Goal: Find specific page/section: Find specific page/section

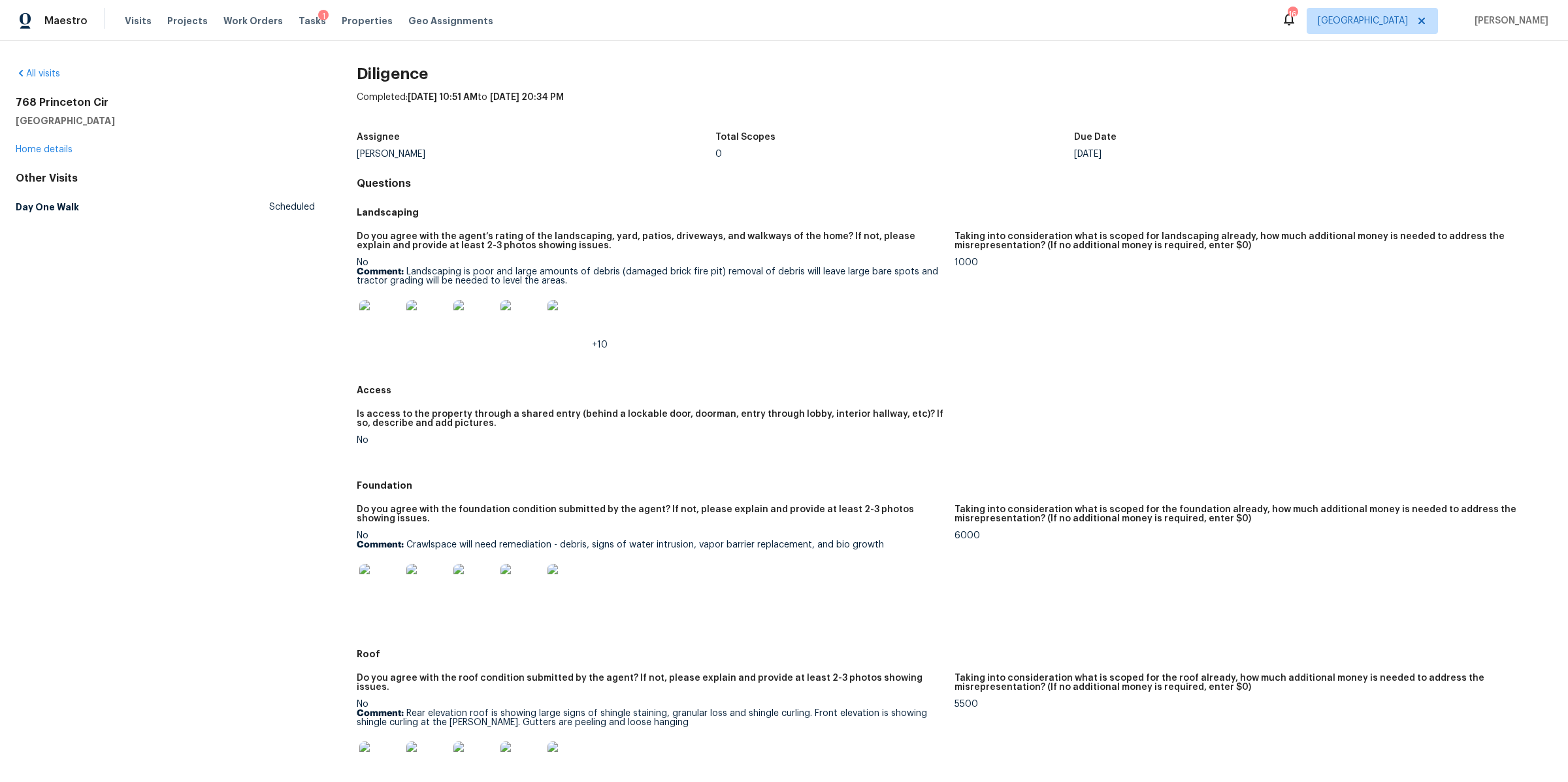
drag, startPoint x: 113, startPoint y: 102, endPoint x: 10, endPoint y: 103, distance: 103.0
click at [77, 102] on h2 "768 Princeton Cir" at bounding box center [165, 103] width 299 height 13
click at [44, 103] on h2 "768 Princeton Cir" at bounding box center [165, 103] width 299 height 13
click at [43, 103] on h2 "768 Princeton Cir" at bounding box center [165, 103] width 299 height 13
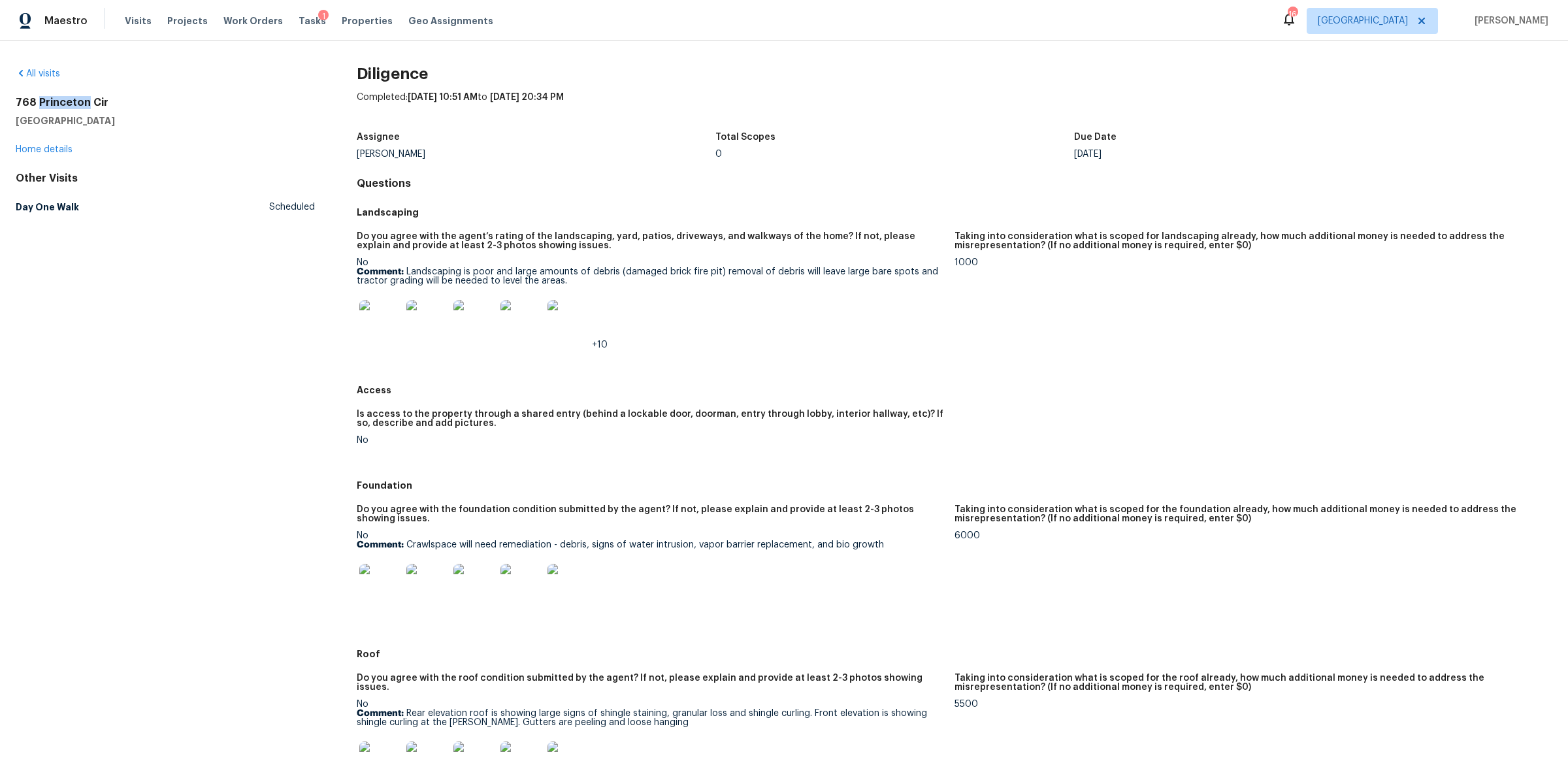
click at [43, 103] on h2 "768 Princeton Cir" at bounding box center [165, 103] width 299 height 13
copy h2 "768 Princeton Cir"
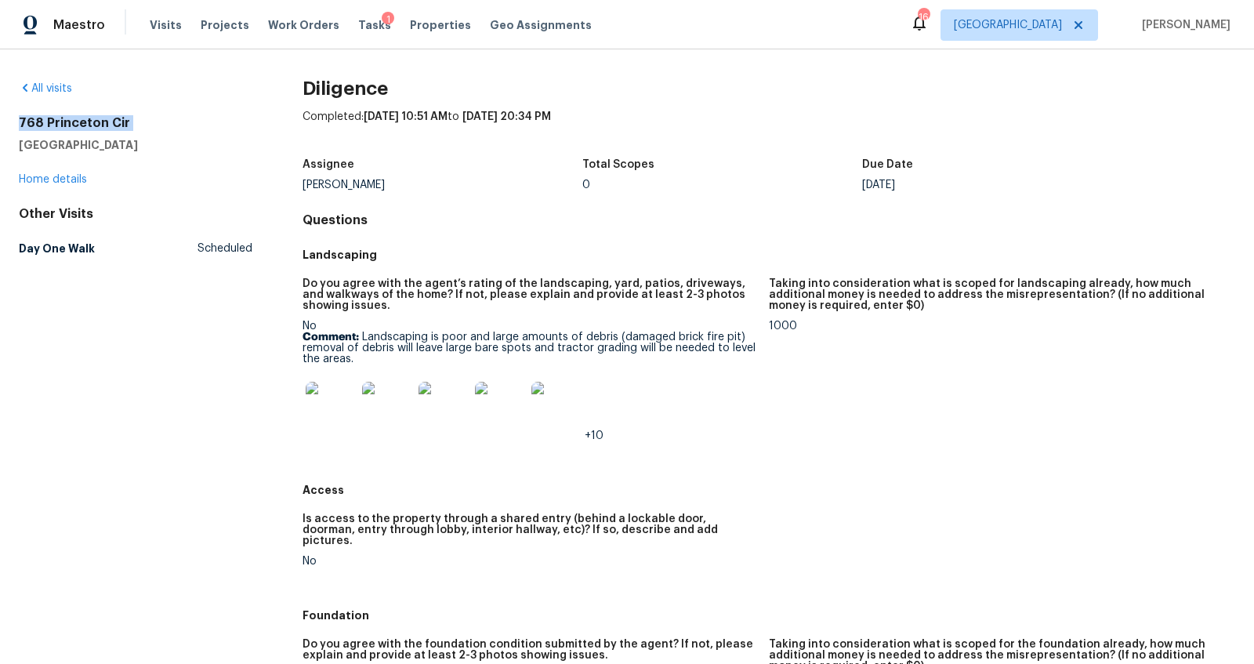
click at [336, 403] on img at bounding box center [331, 407] width 50 height 50
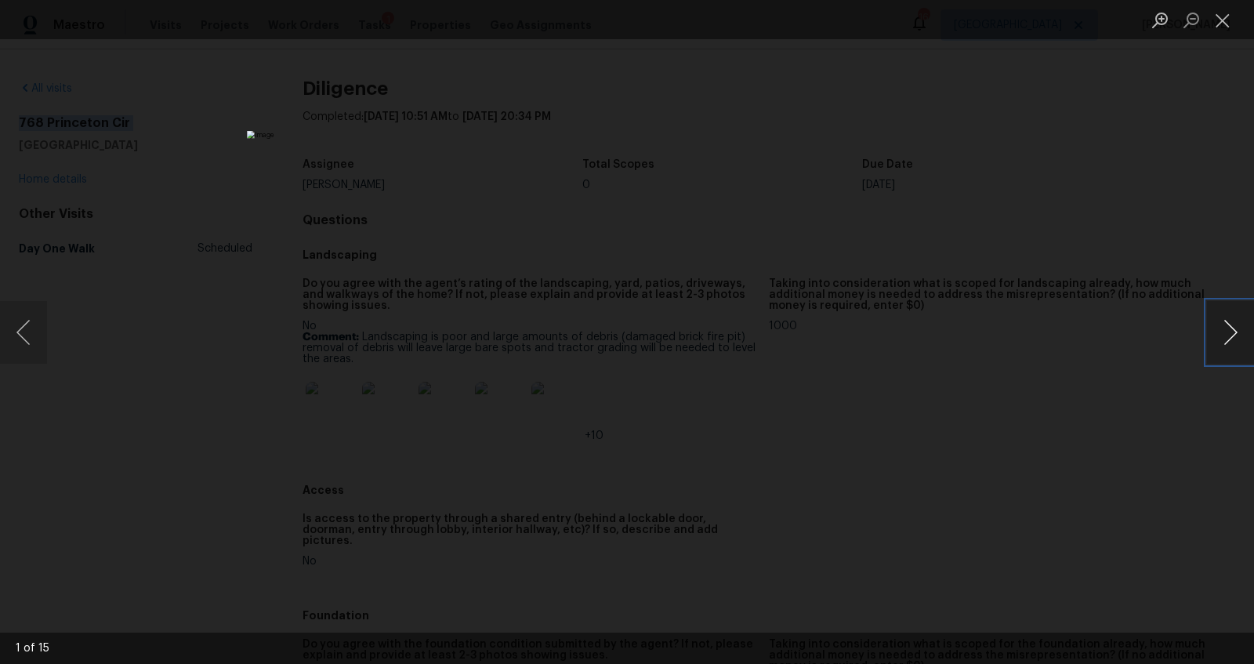
click at [609, 327] on button "Next image" at bounding box center [1230, 332] width 47 height 63
click at [609, 328] on button "Next image" at bounding box center [1230, 332] width 47 height 63
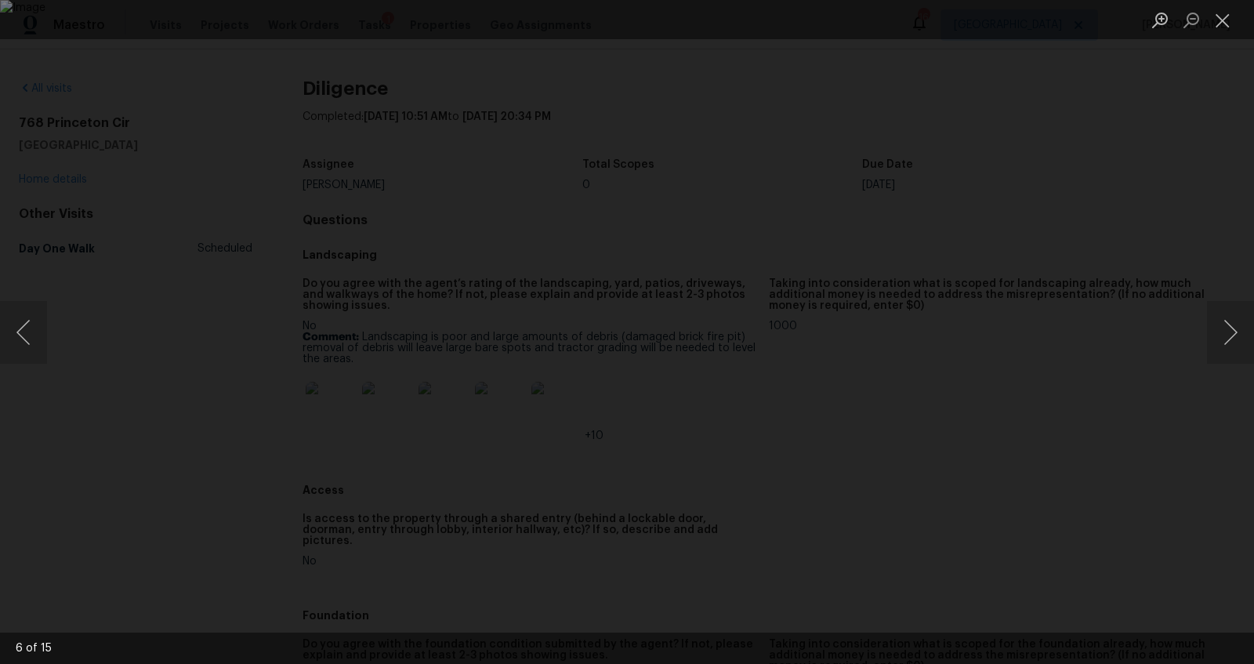
click at [609, 384] on div "Lightbox" at bounding box center [627, 332] width 1254 height 664
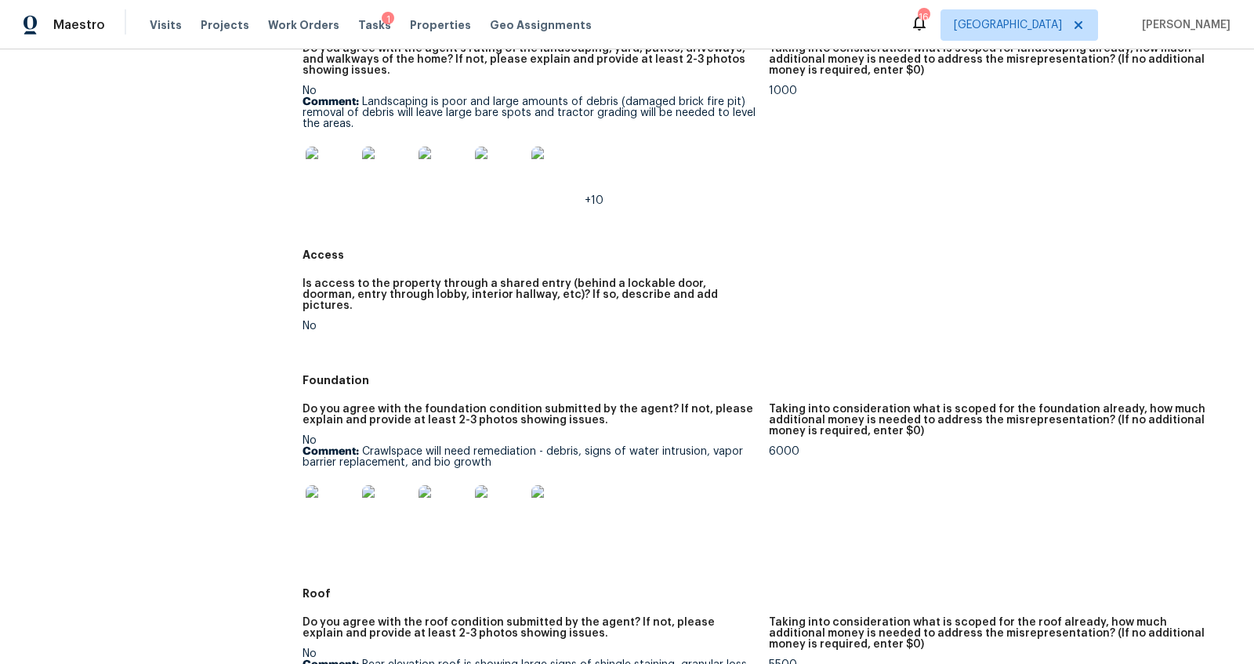
scroll to position [318, 0]
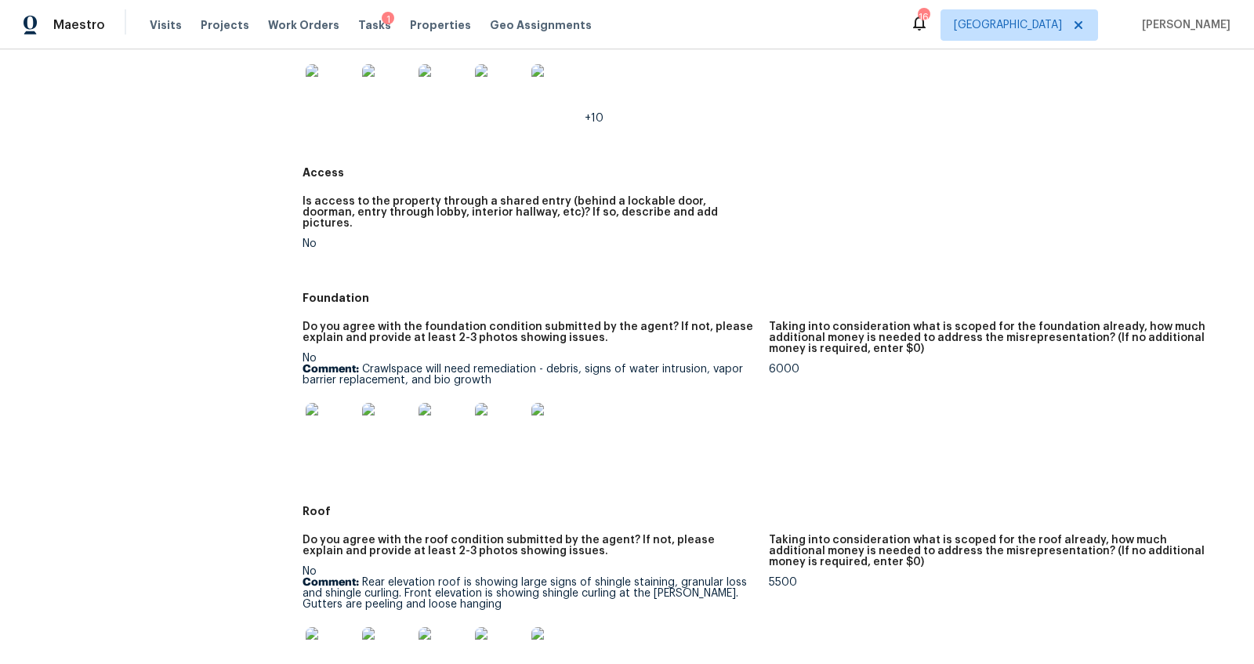
click at [323, 422] on img at bounding box center [331, 428] width 50 height 50
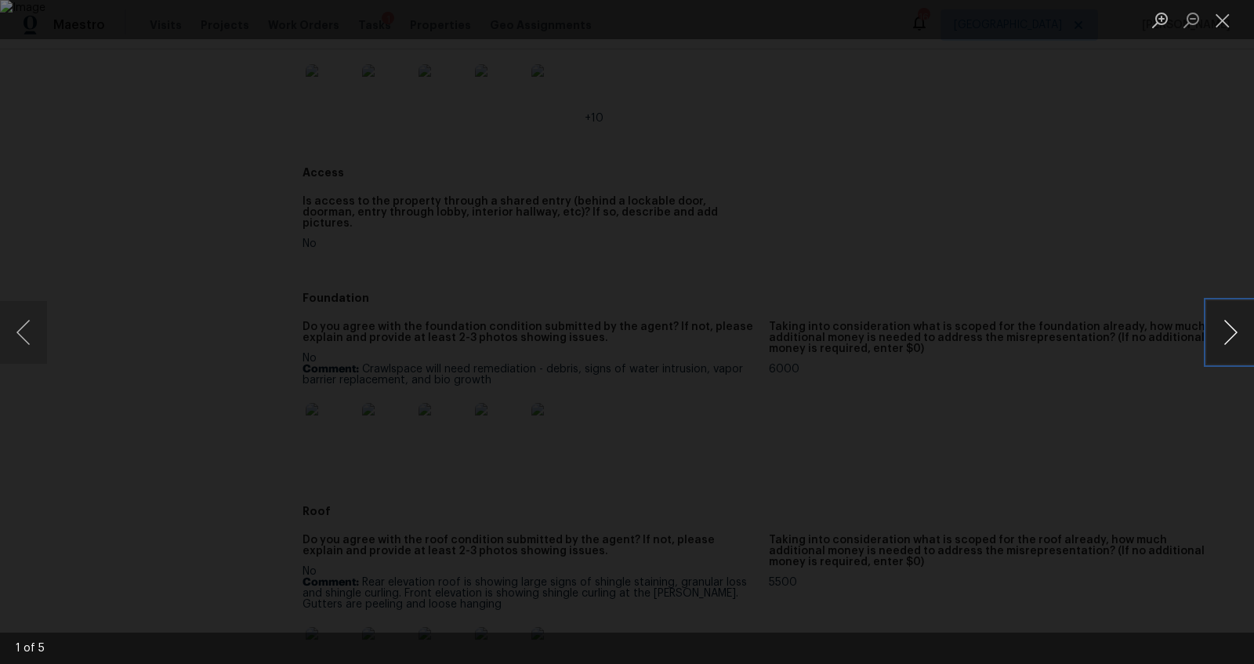
click at [609, 325] on button "Next image" at bounding box center [1230, 332] width 47 height 63
click at [609, 382] on div "Lightbox" at bounding box center [627, 332] width 1254 height 664
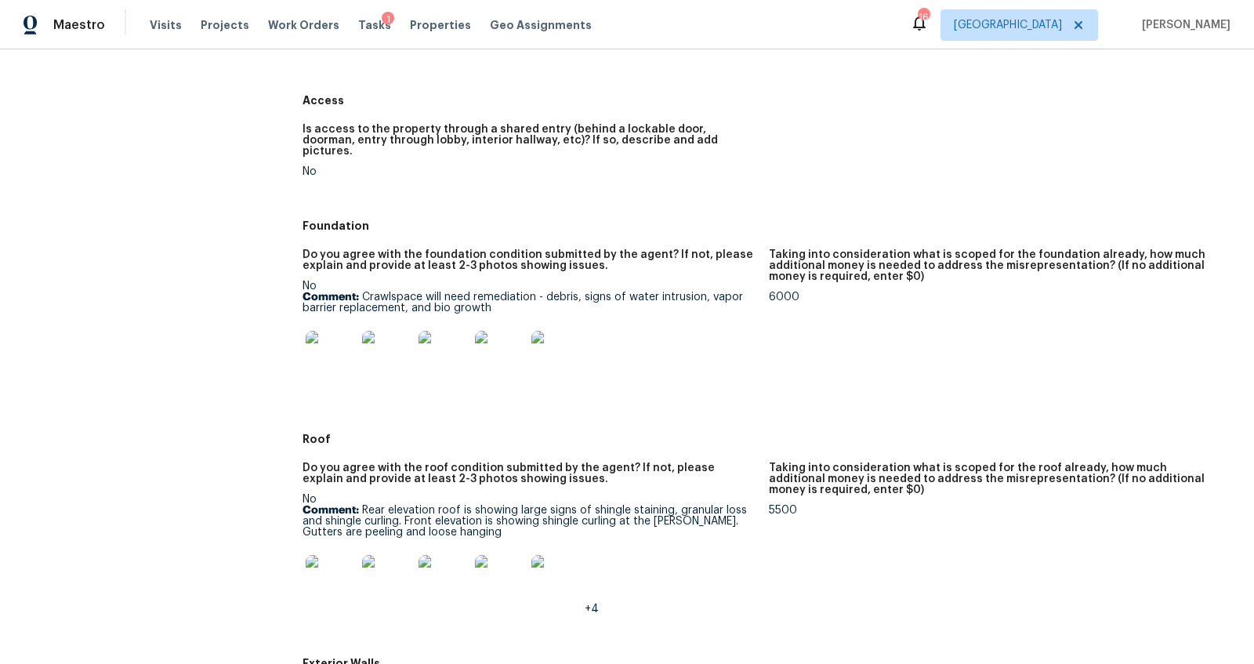
scroll to position [499, 0]
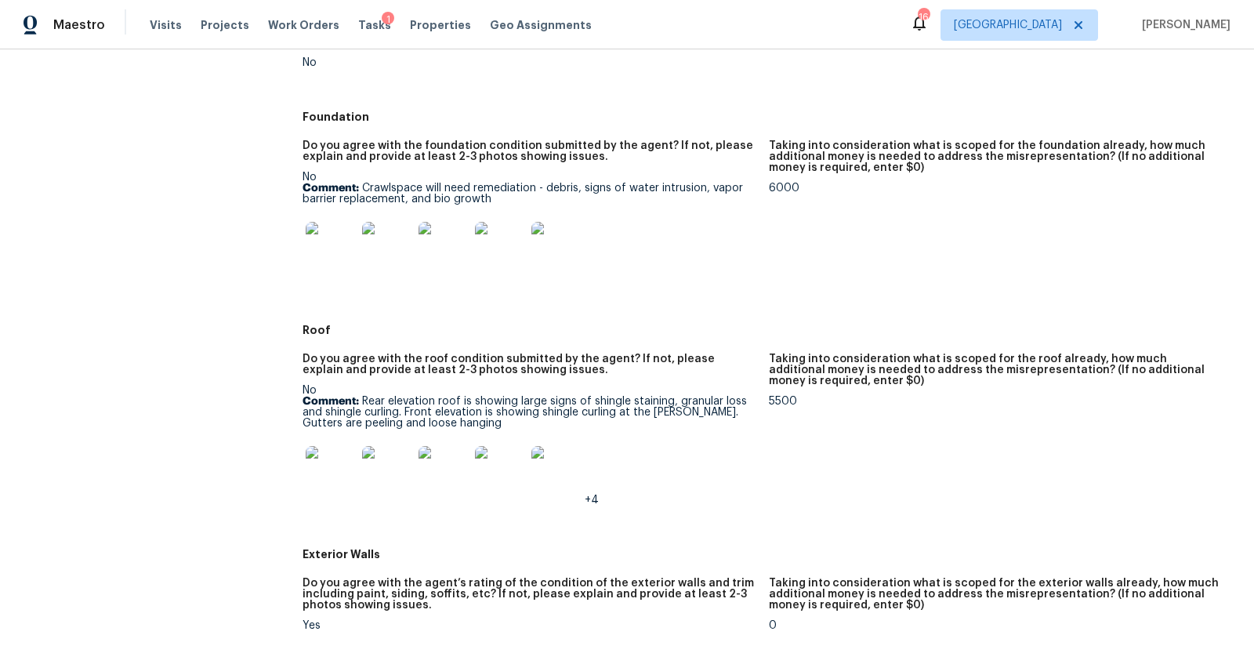
click at [319, 451] on img at bounding box center [331, 471] width 50 height 50
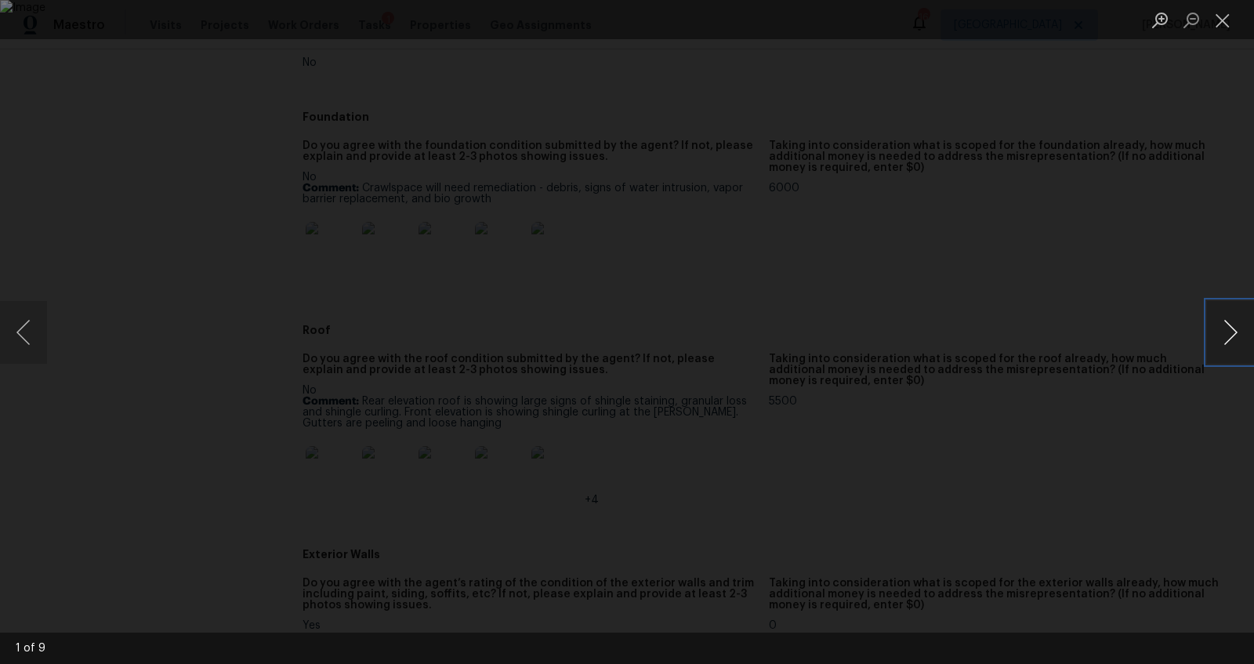
click at [609, 328] on button "Next image" at bounding box center [1230, 332] width 47 height 63
click at [609, 418] on div "Lightbox" at bounding box center [627, 332] width 1254 height 664
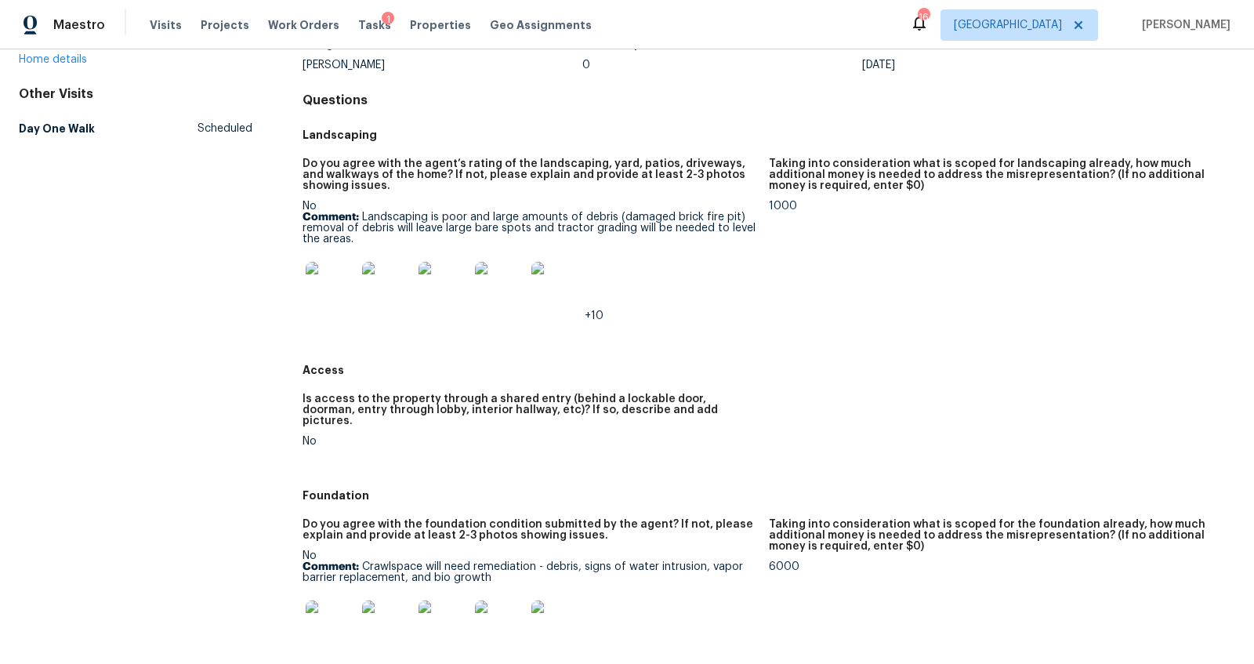
scroll to position [0, 0]
